Goal: Task Accomplishment & Management: Use online tool/utility

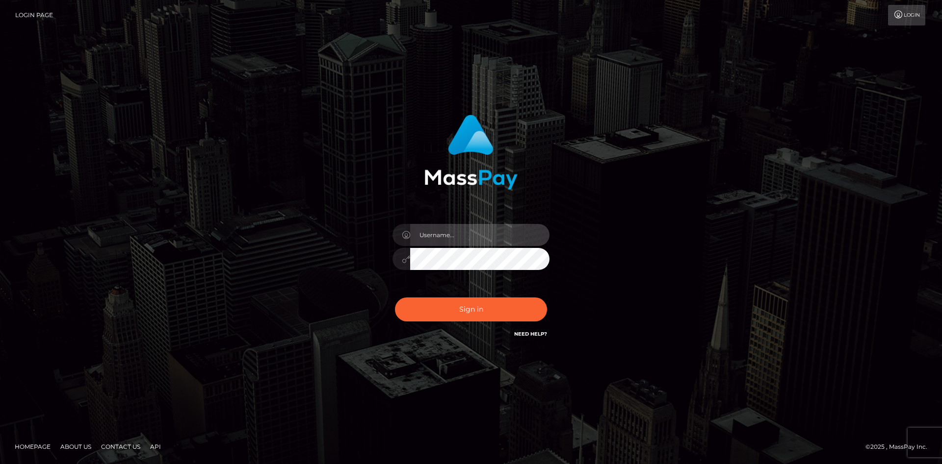
click at [452, 235] on input "text" at bounding box center [479, 235] width 139 height 22
type input "faisal_uplift"
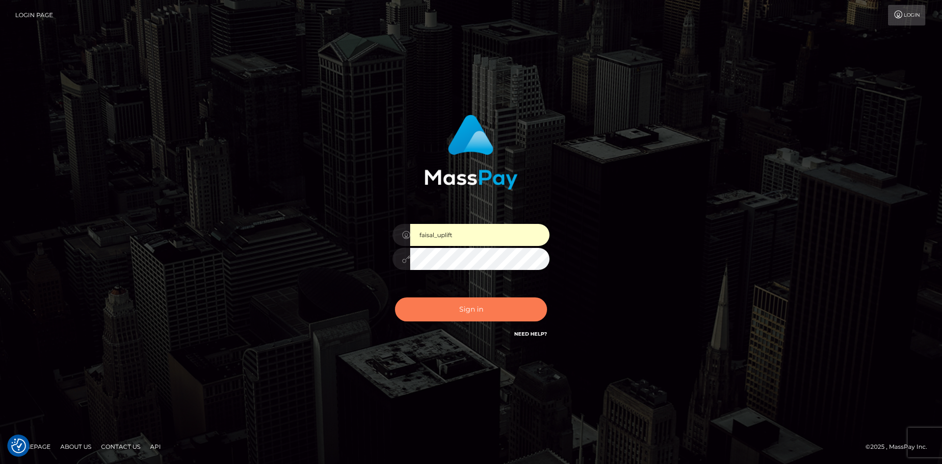
click at [462, 306] on button "Sign in" at bounding box center [471, 310] width 152 height 24
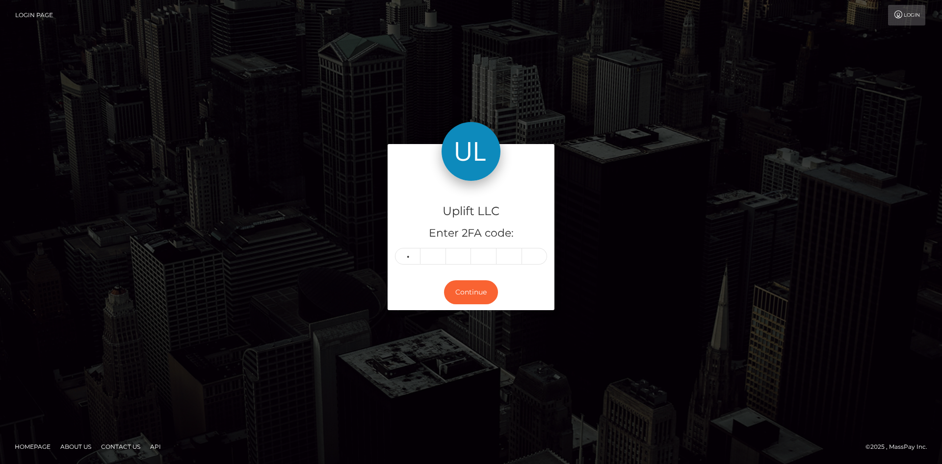
type input "4"
type input "3"
type input "7"
type input "0"
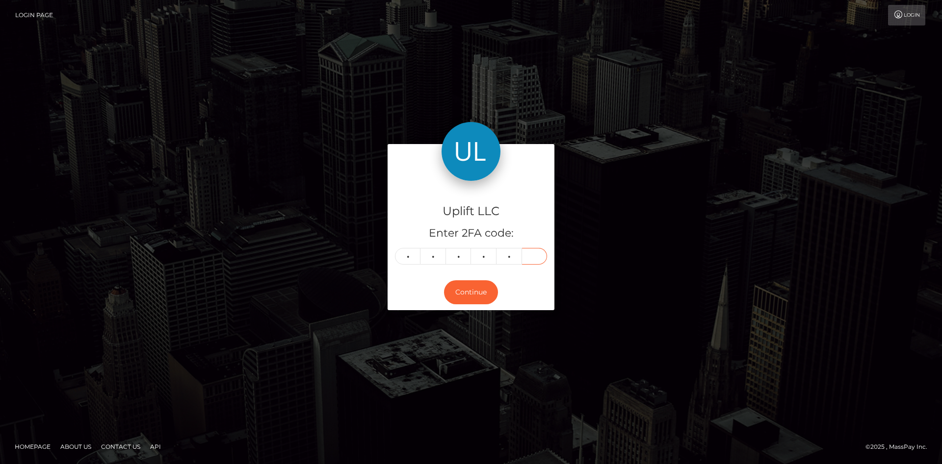
type input "3"
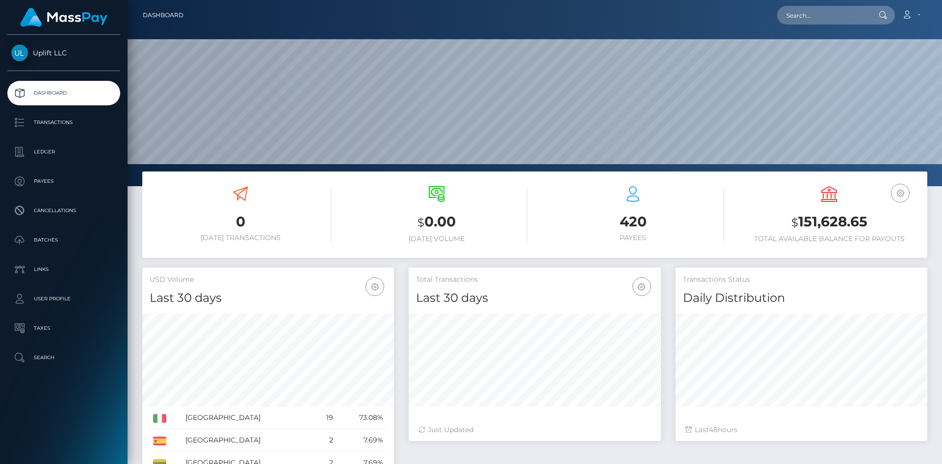
scroll to position [174, 252]
click at [54, 124] on p "Transactions" at bounding box center [63, 122] width 105 height 15
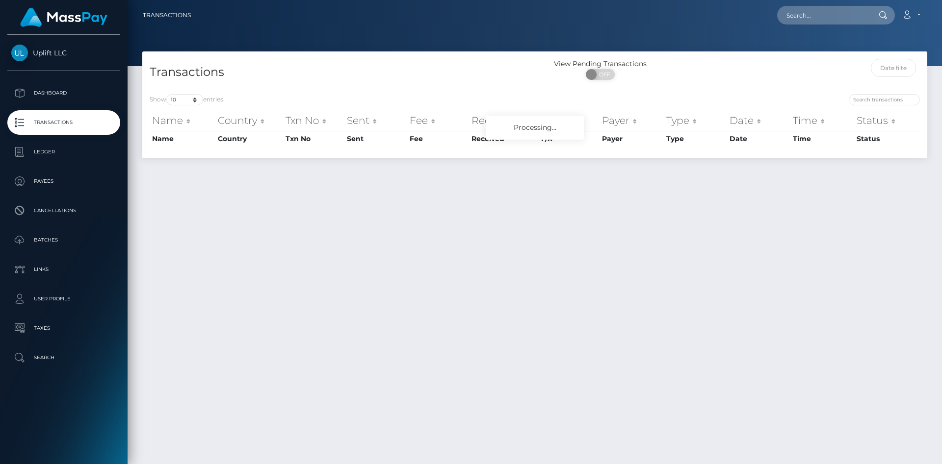
click at [890, 72] on input "text" at bounding box center [894, 68] width 46 height 18
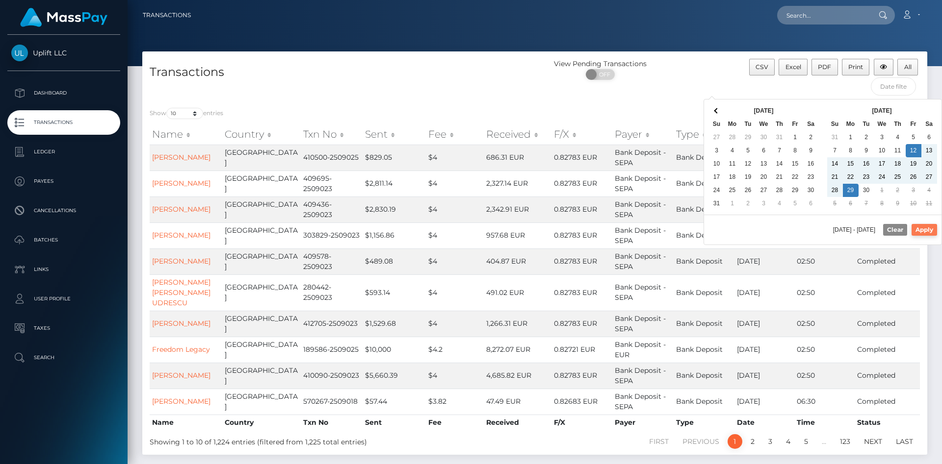
click at [919, 229] on button "Apply" at bounding box center [924, 230] width 26 height 12
type input "[DATE] - [DATE]"
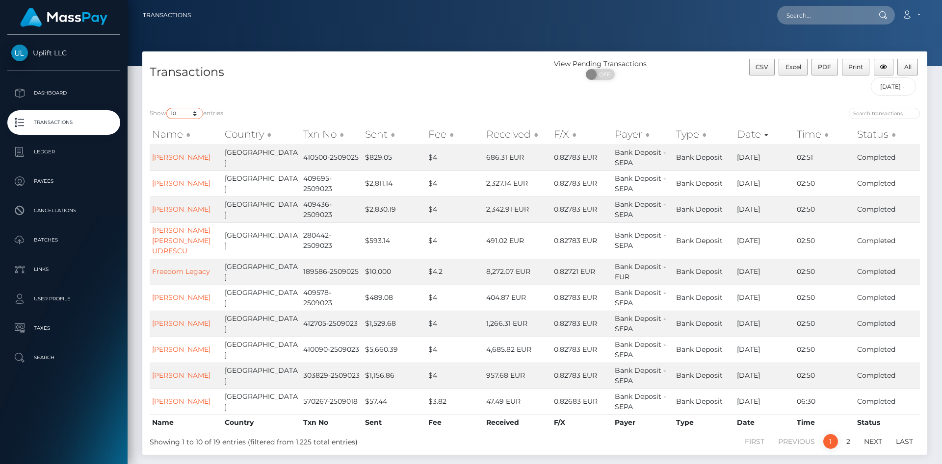
click at [166, 108] on select "10 25 50 100 250 500 1,000 3,500" at bounding box center [184, 113] width 37 height 11
select select "25"
click option "25" at bounding box center [0, 0] width 0 height 0
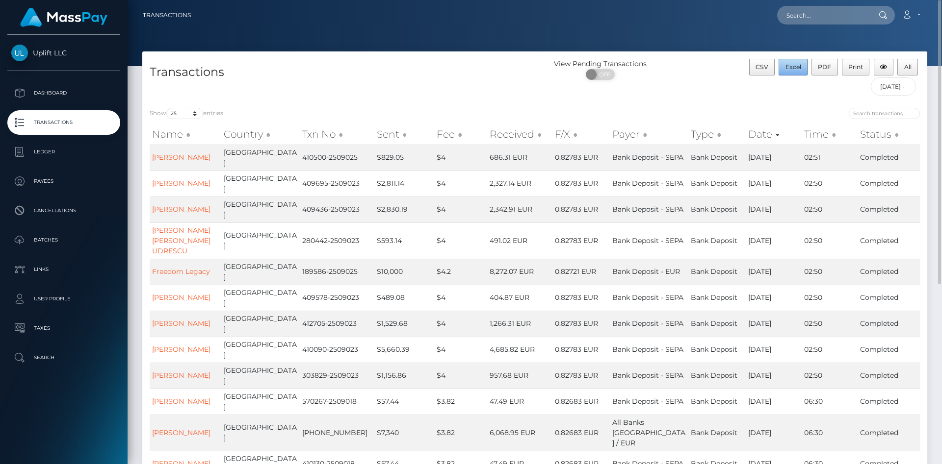
click at [799, 67] on span "Excel" at bounding box center [793, 66] width 16 height 7
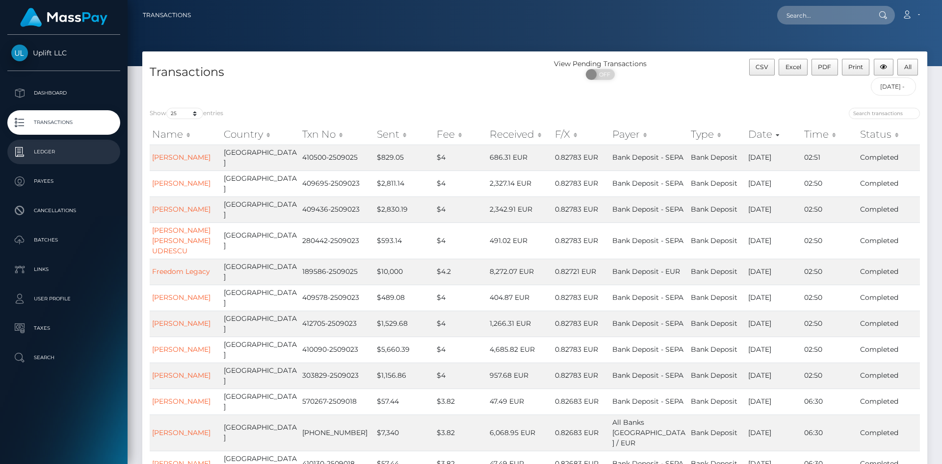
click at [39, 155] on p "Ledger" at bounding box center [63, 152] width 105 height 15
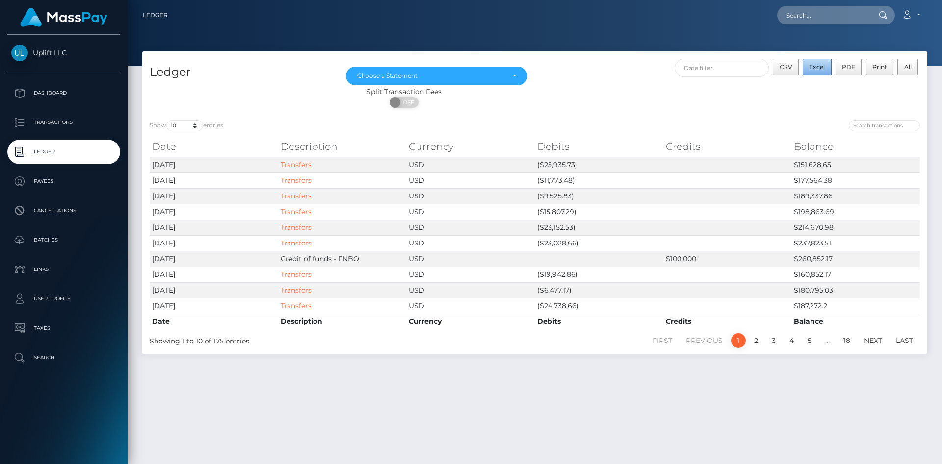
click at [821, 66] on span "Excel" at bounding box center [817, 66] width 16 height 7
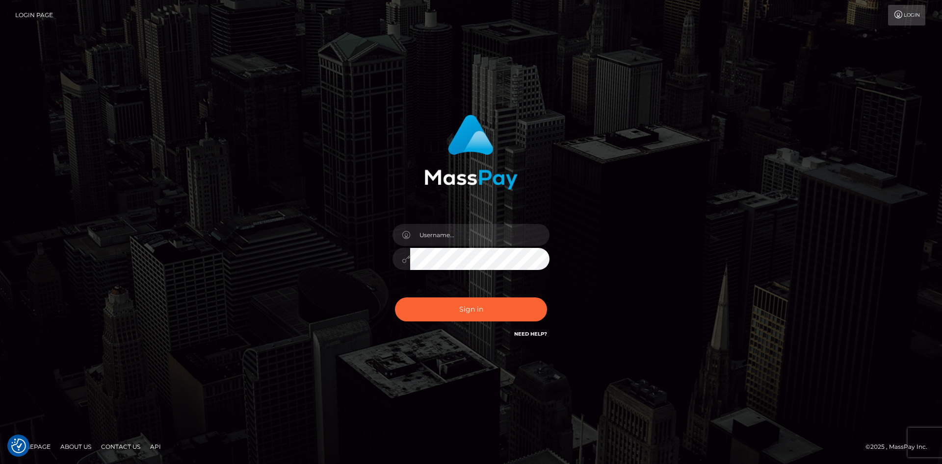
checkbox input "true"
